Goal: Task Accomplishment & Management: Use online tool/utility

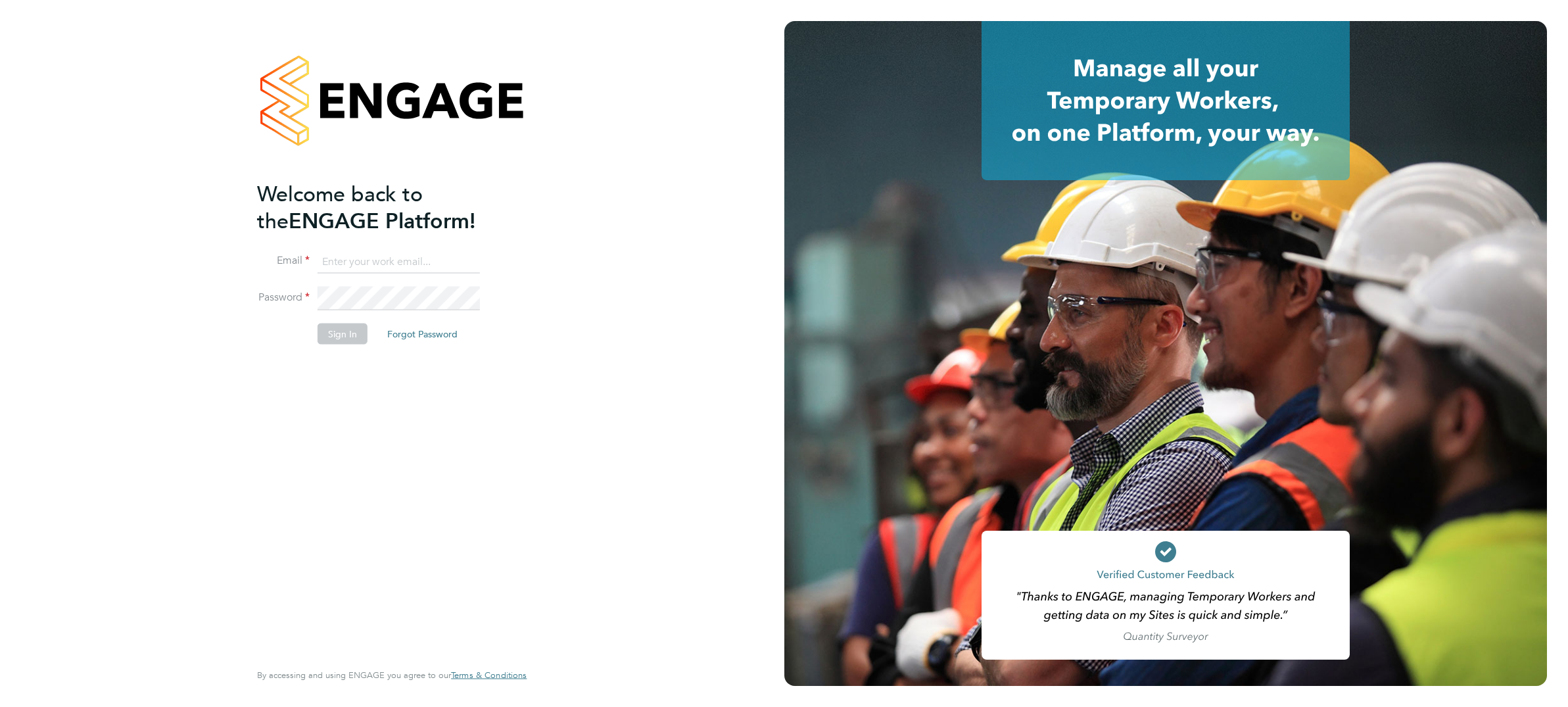
type input "Craig.Bennett@ABM.com"
click at [346, 334] on button "Sign In" at bounding box center [343, 334] width 50 height 21
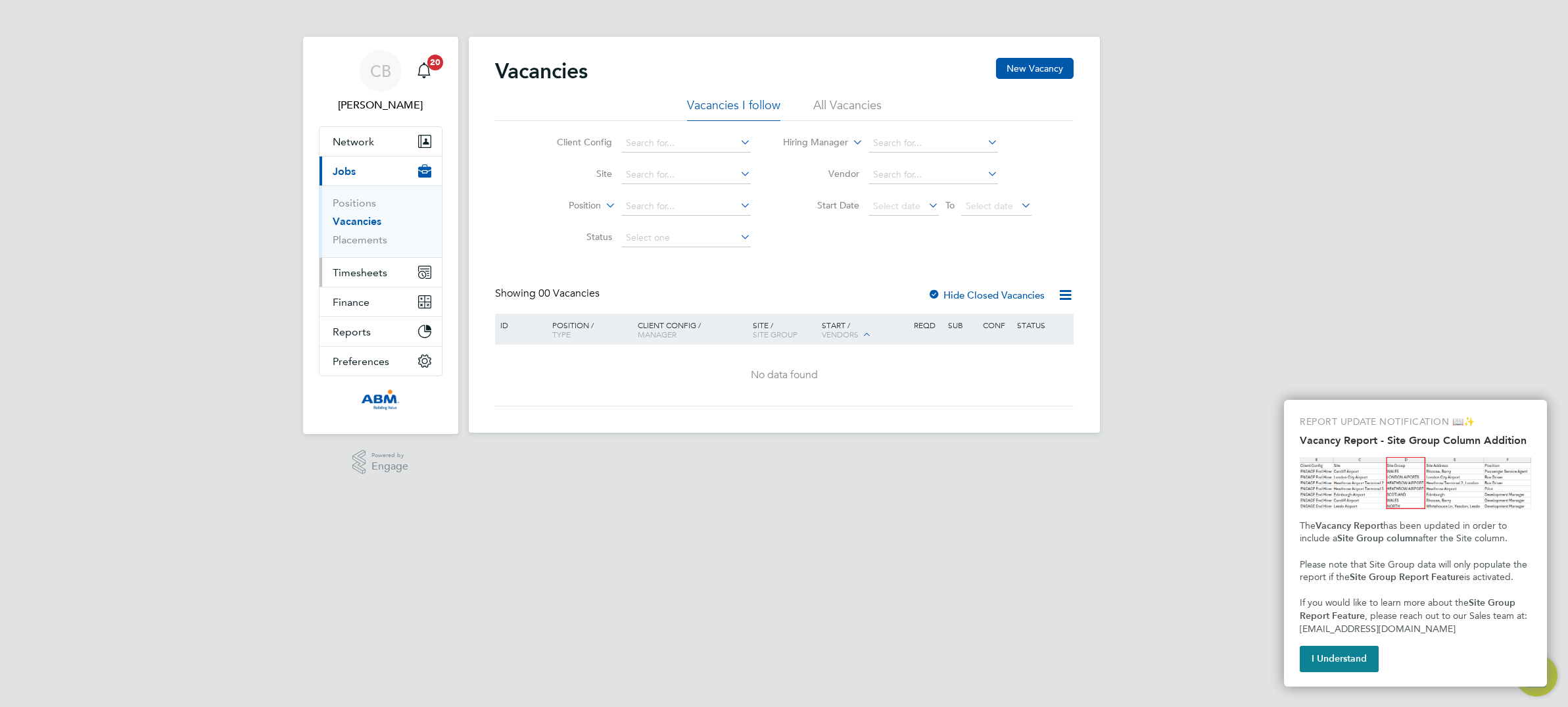
click at [355, 274] on span "Timesheets" at bounding box center [360, 272] width 54 height 13
click at [365, 272] on span "Timesheets" at bounding box center [360, 272] width 54 height 13
click at [355, 229] on link "Timesheets" at bounding box center [360, 232] width 54 height 13
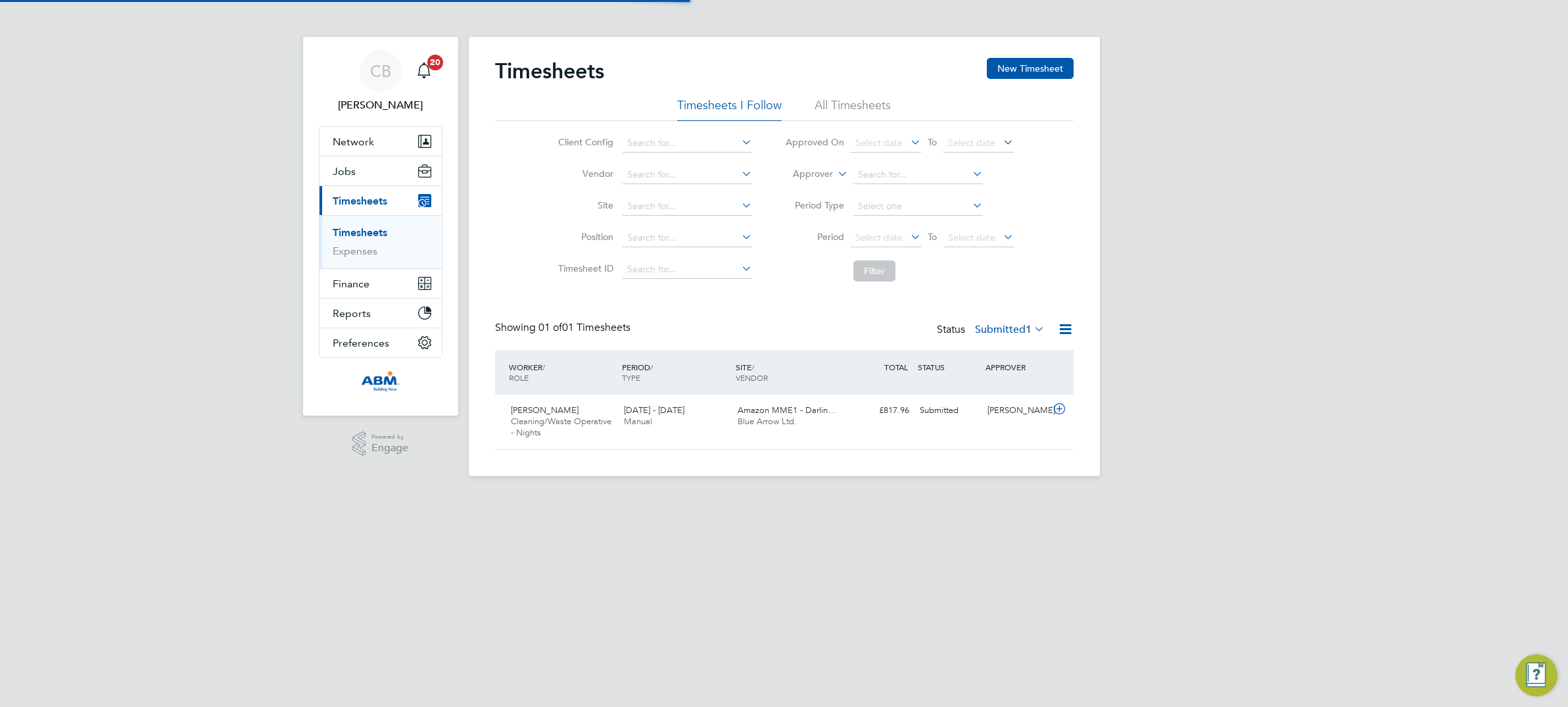
scroll to position [33, 114]
click at [1059, 407] on icon at bounding box center [1060, 409] width 17 height 11
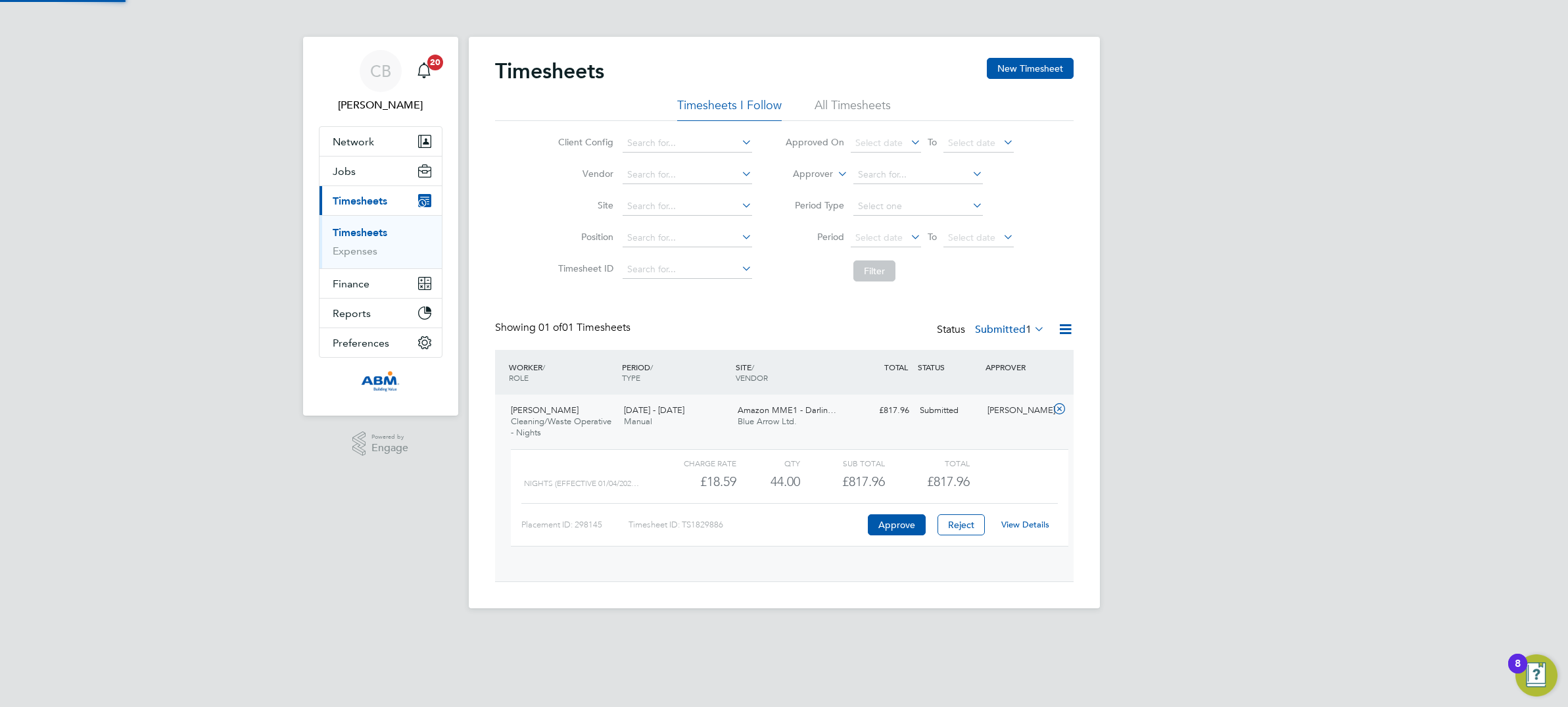
scroll to position [22, 128]
click at [1059, 407] on icon at bounding box center [1060, 409] width 17 height 11
